Goal: Task Accomplishment & Management: Use online tool/utility

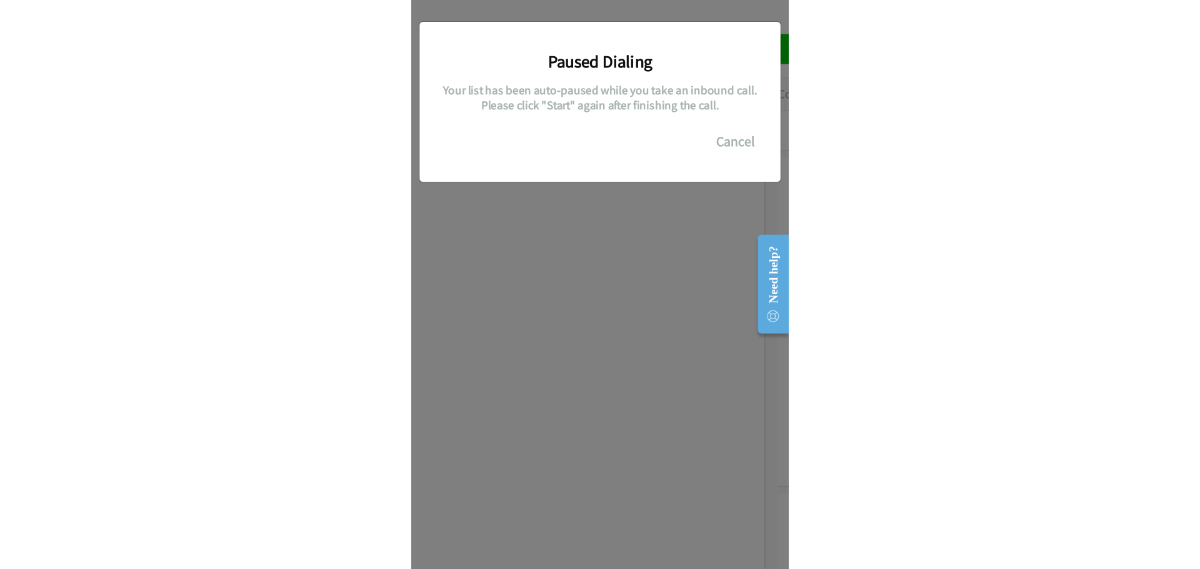
scroll to position [91, 0]
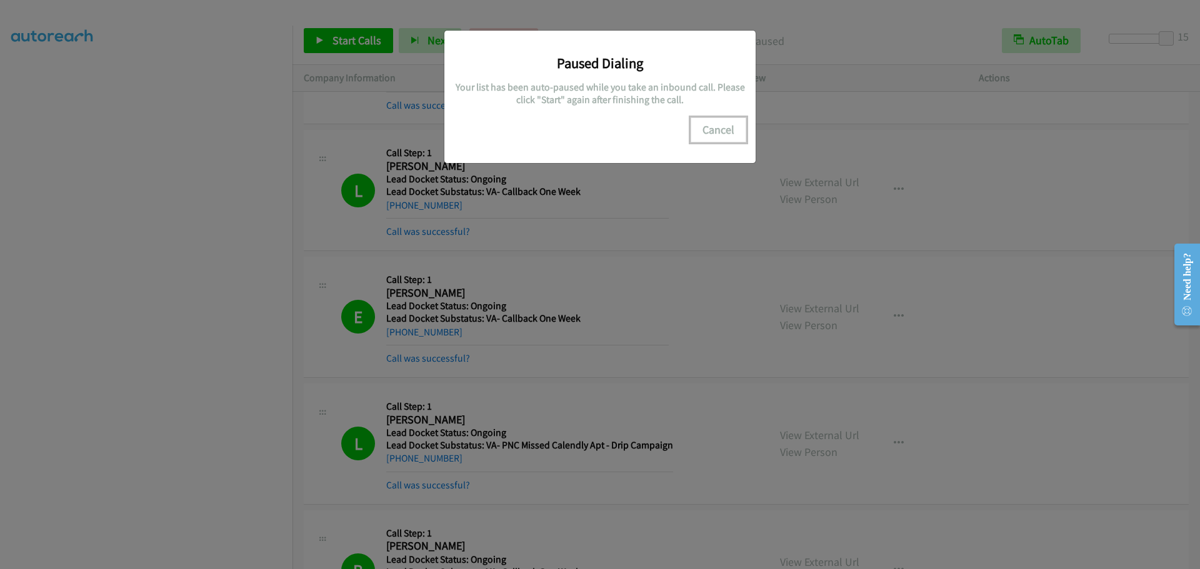
drag, startPoint x: 740, startPoint y: 132, endPoint x: 725, endPoint y: 131, distance: 15.0
click at [312, 131] on button "Cancel" at bounding box center [718, 129] width 56 height 25
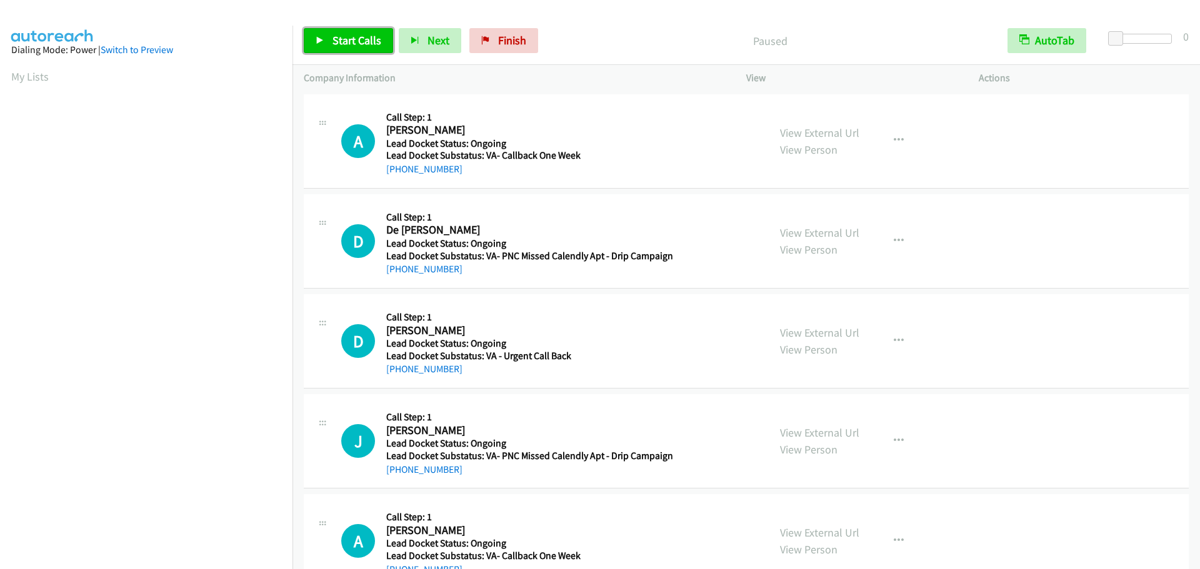
click at [336, 38] on span "Start Calls" at bounding box center [356, 40] width 49 height 14
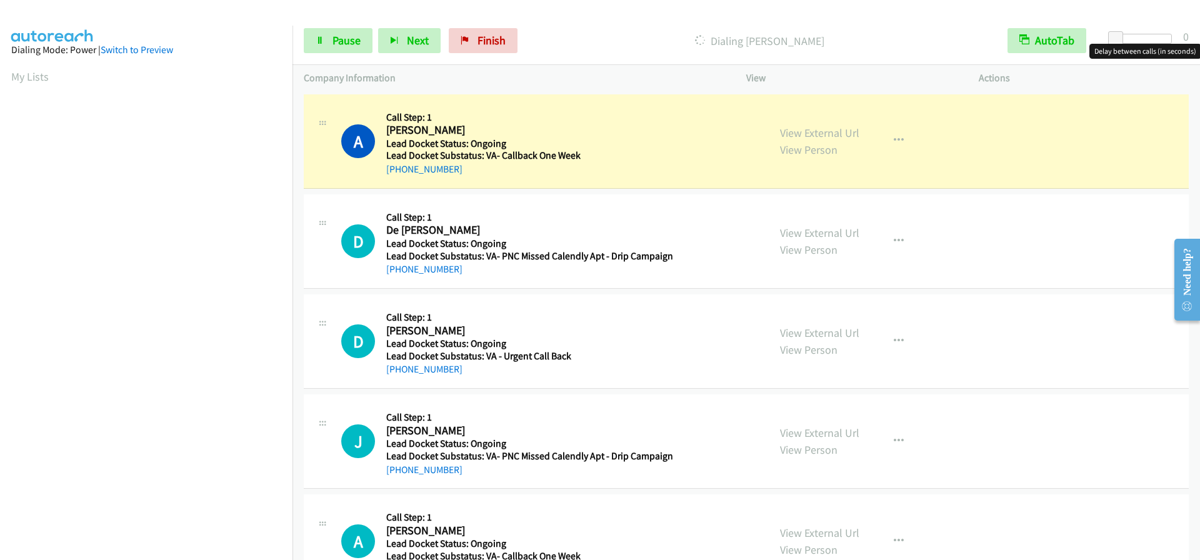
click at [1159, 35] on div at bounding box center [1142, 39] width 57 height 10
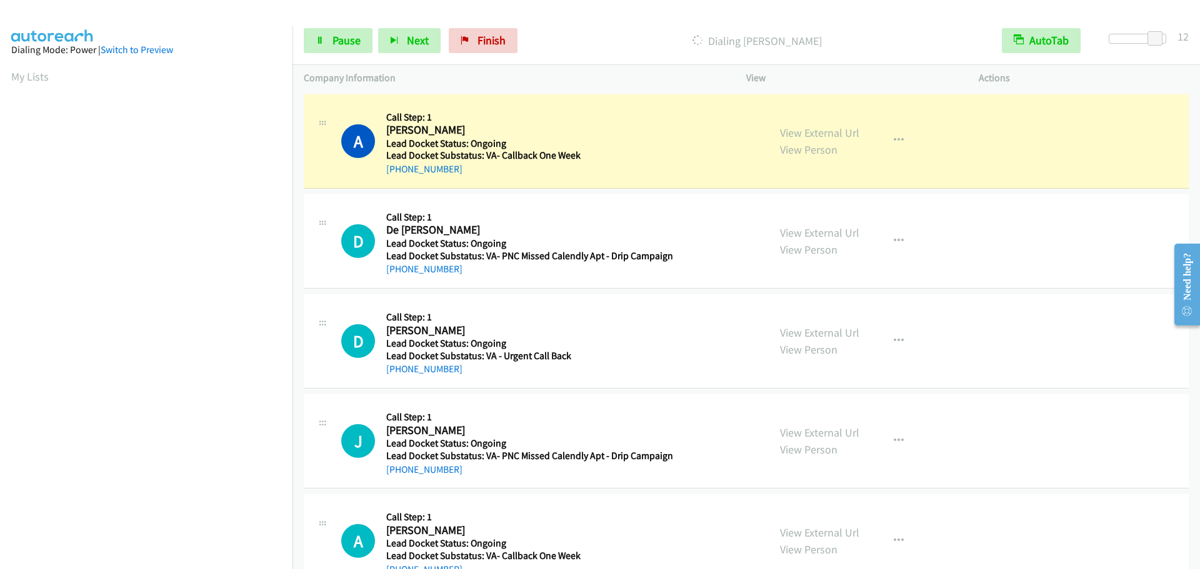
drag, startPoint x: 474, startPoint y: 169, endPoint x: 396, endPoint y: 176, distance: 78.4
click at [396, 176] on div "+1 509-301-6588" at bounding box center [527, 169] width 282 height 15
copy link "509-301-6588"
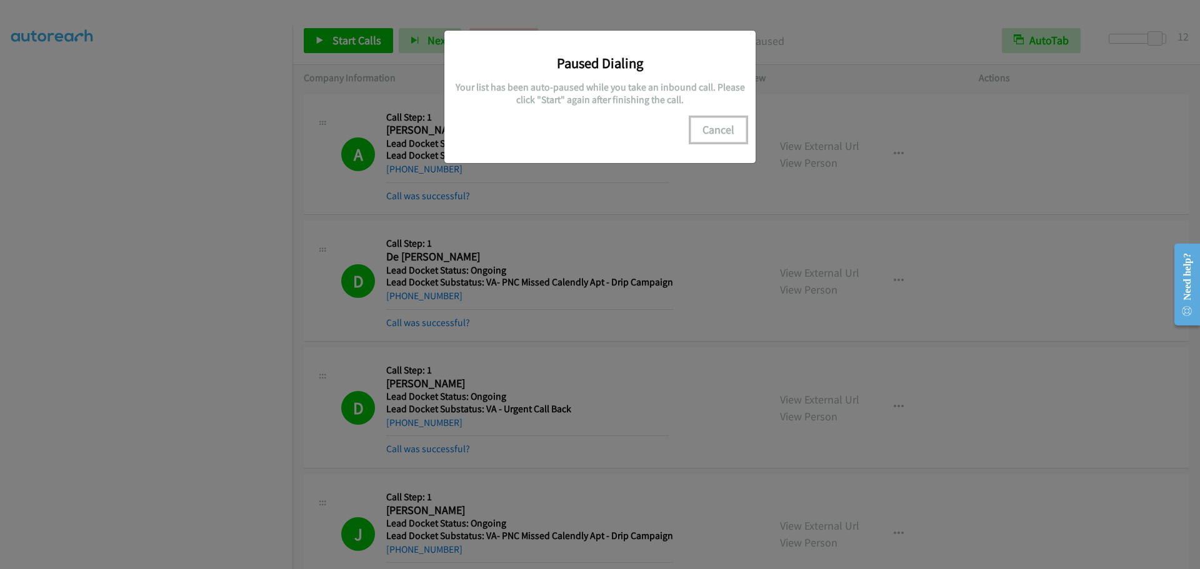
drag, startPoint x: 720, startPoint y: 124, endPoint x: 688, endPoint y: 126, distance: 32.5
click at [721, 126] on button "Cancel" at bounding box center [718, 129] width 56 height 25
click at [720, 129] on button "Cancel" at bounding box center [718, 129] width 56 height 25
